Goal: Register for event/course

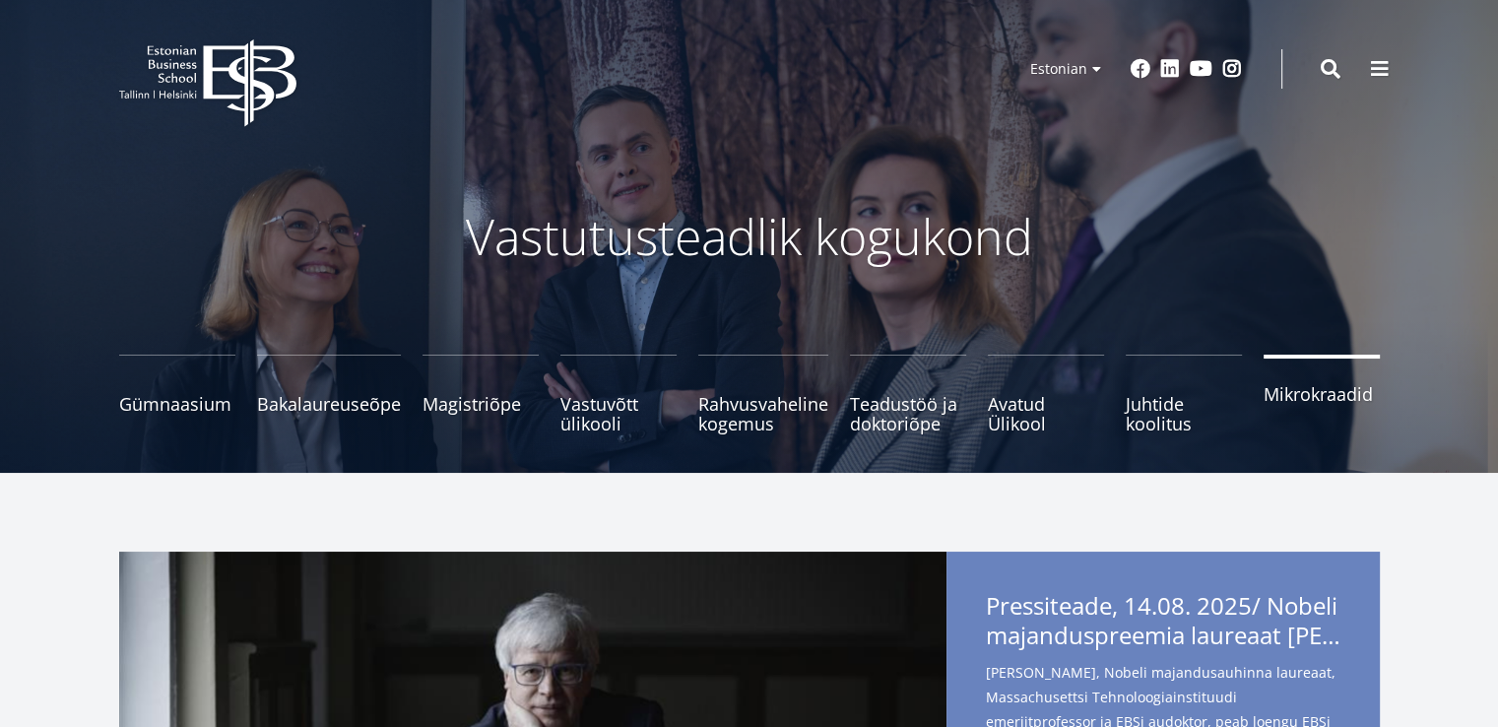
click at [1325, 391] on span "Mikrokraadid" at bounding box center [1321, 394] width 116 height 20
click at [1031, 411] on span "Avatud Ülikool Tutvu ja registreeru" at bounding box center [1046, 403] width 116 height 39
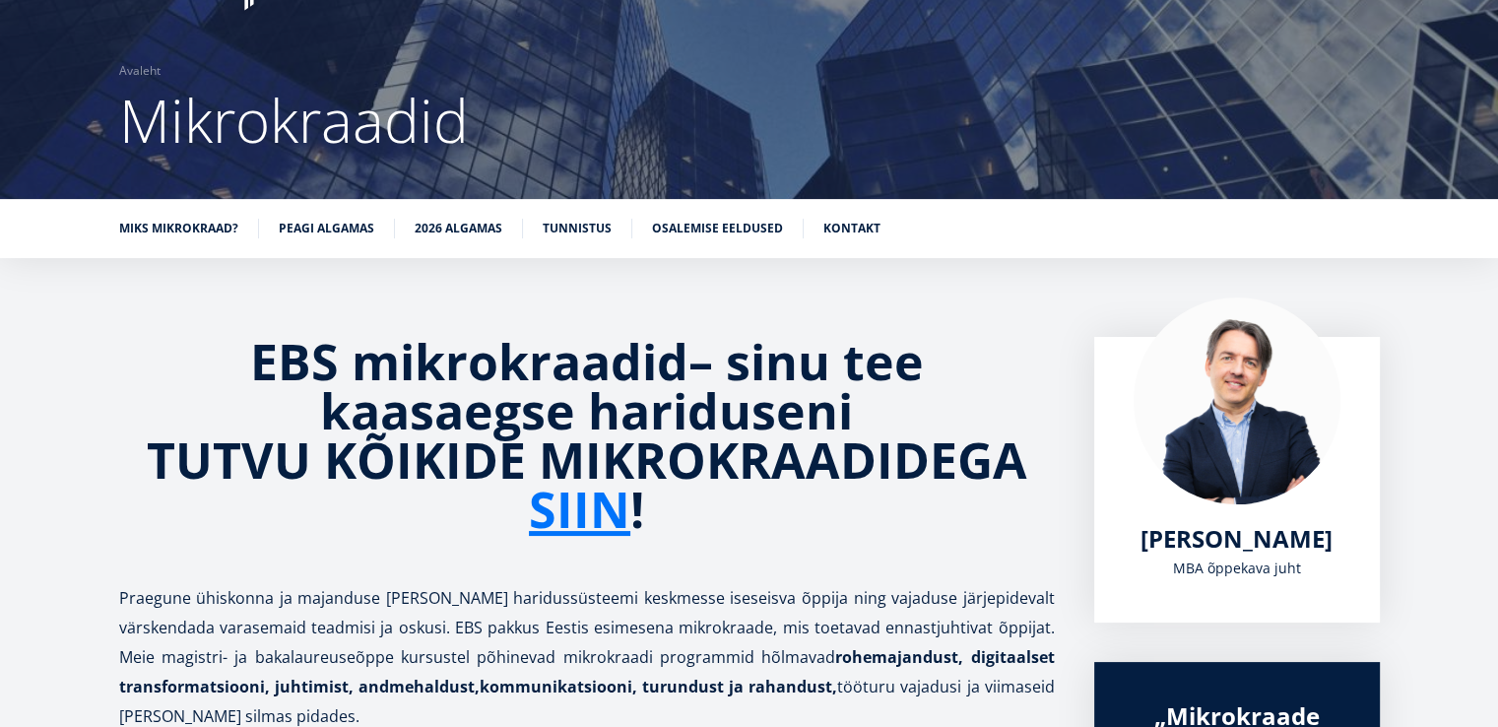
scroll to position [118, 0]
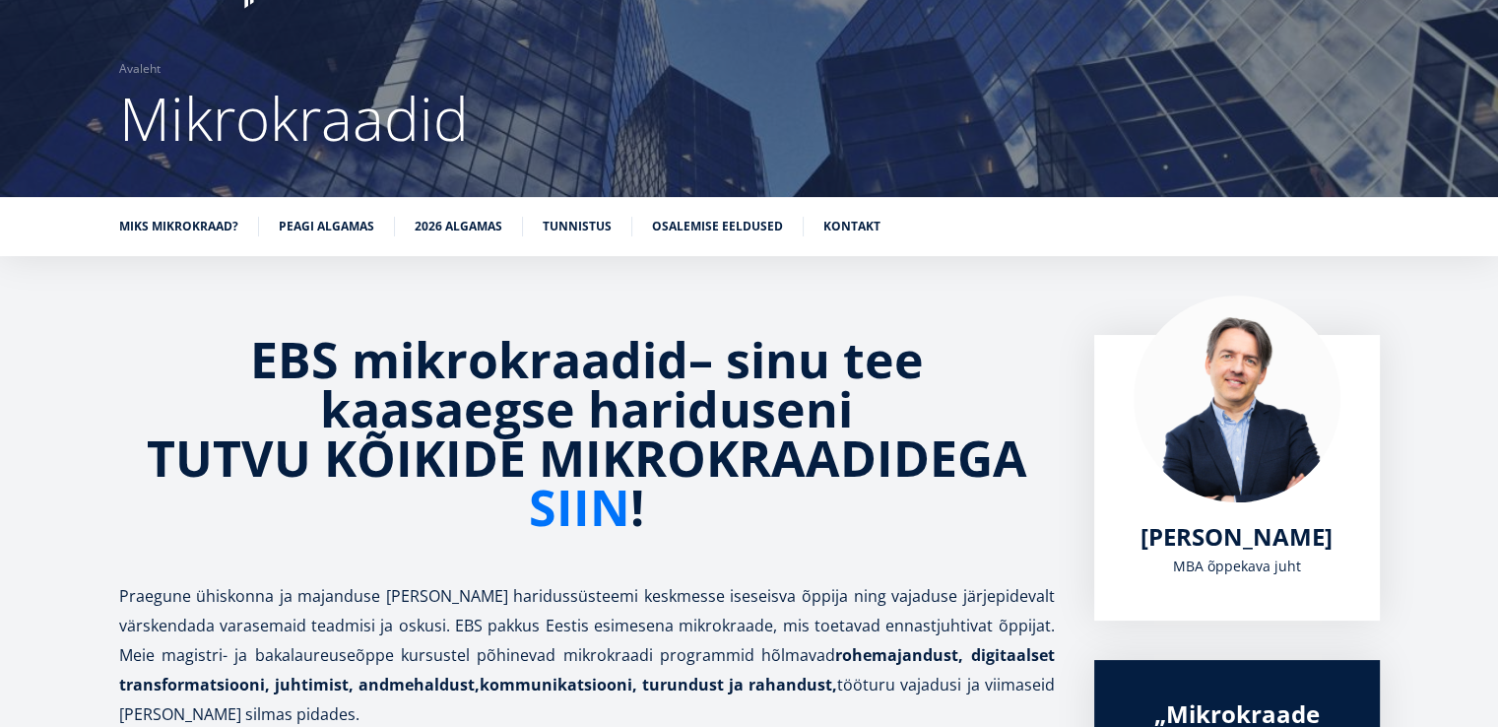
click at [584, 498] on link "SIIN" at bounding box center [579, 506] width 101 height 49
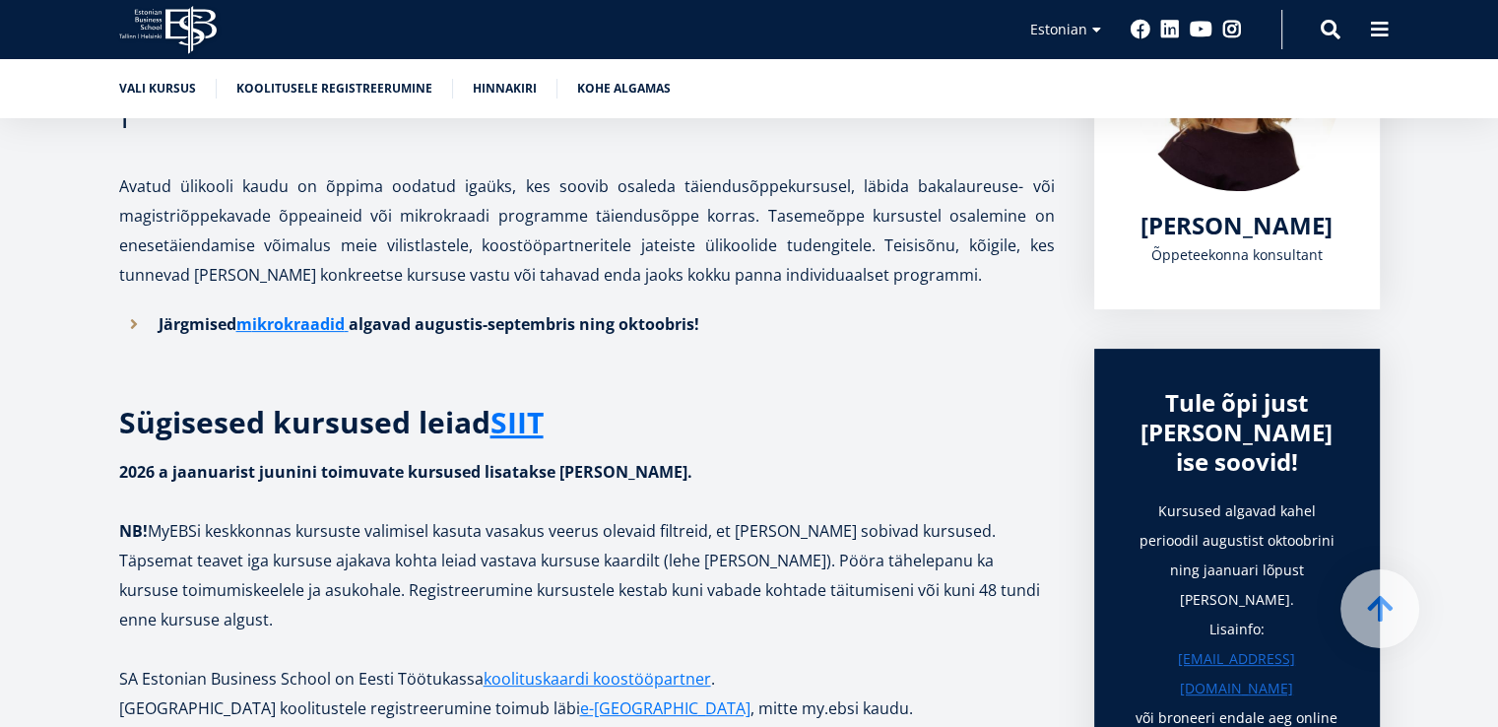
scroll to position [433, 0]
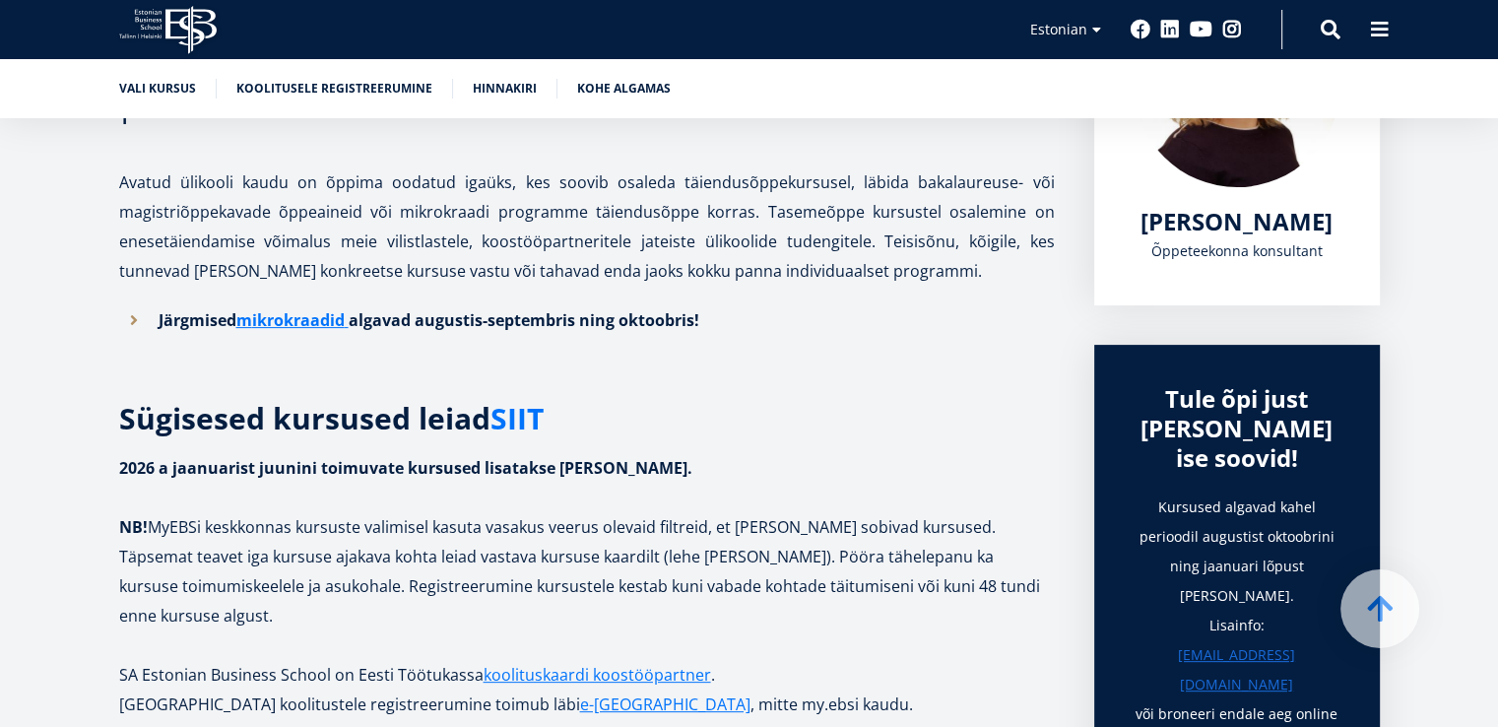
click at [520, 421] on link "SIIT" at bounding box center [516, 419] width 53 height 30
